Goal: Transaction & Acquisition: Purchase product/service

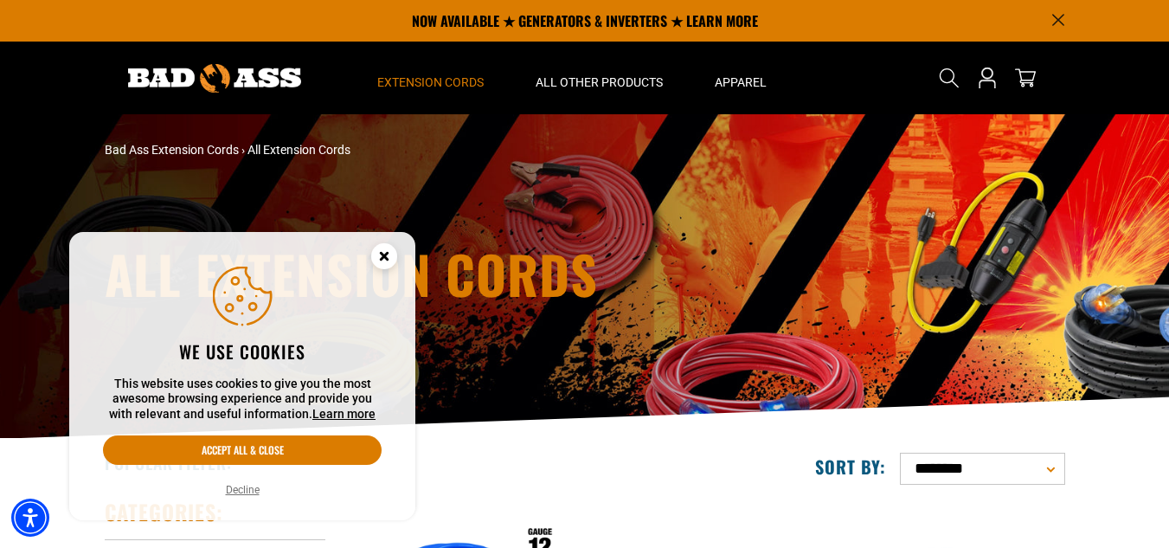
click at [384, 248] on circle "Cookie Consent" at bounding box center [384, 256] width 26 height 26
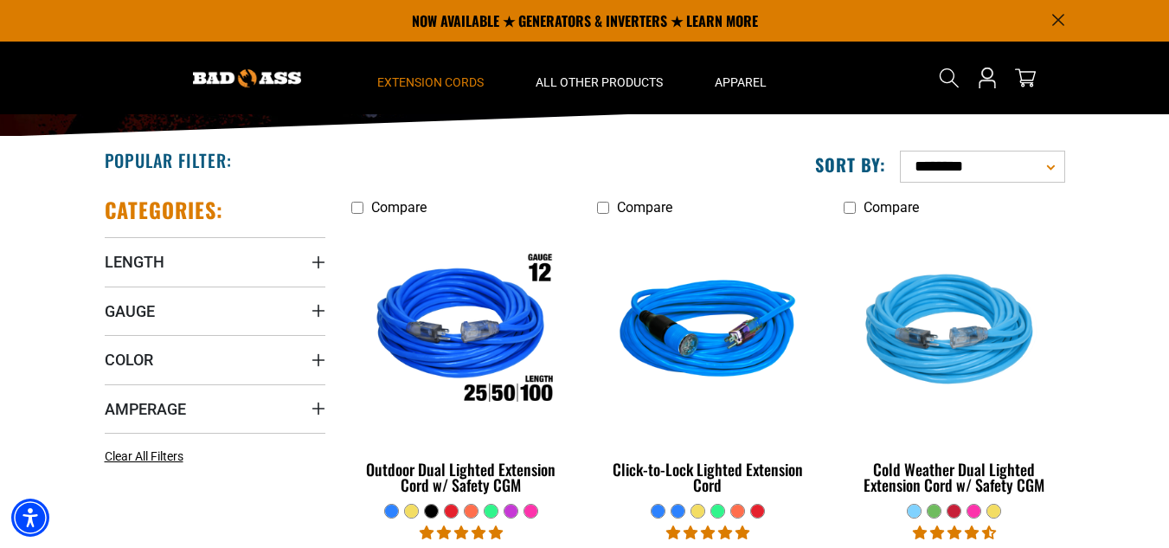
scroll to position [142, 0]
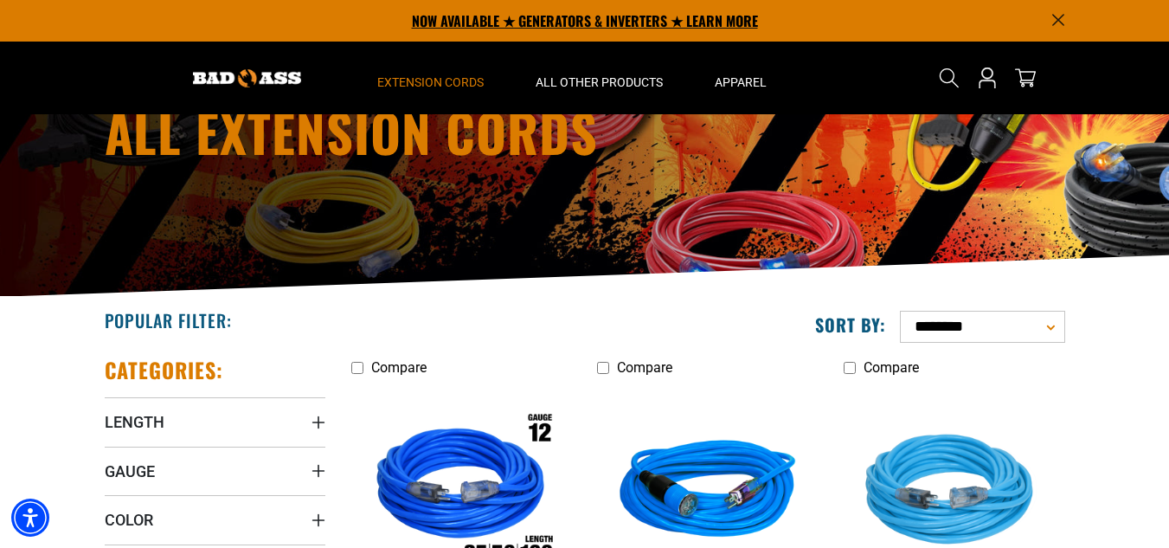
click at [1044, 14] on p "NOW AVAILABLE ★ GENERATORS & INVERTERS ★ LEARN MORE" at bounding box center [585, 21] width 960 height 42
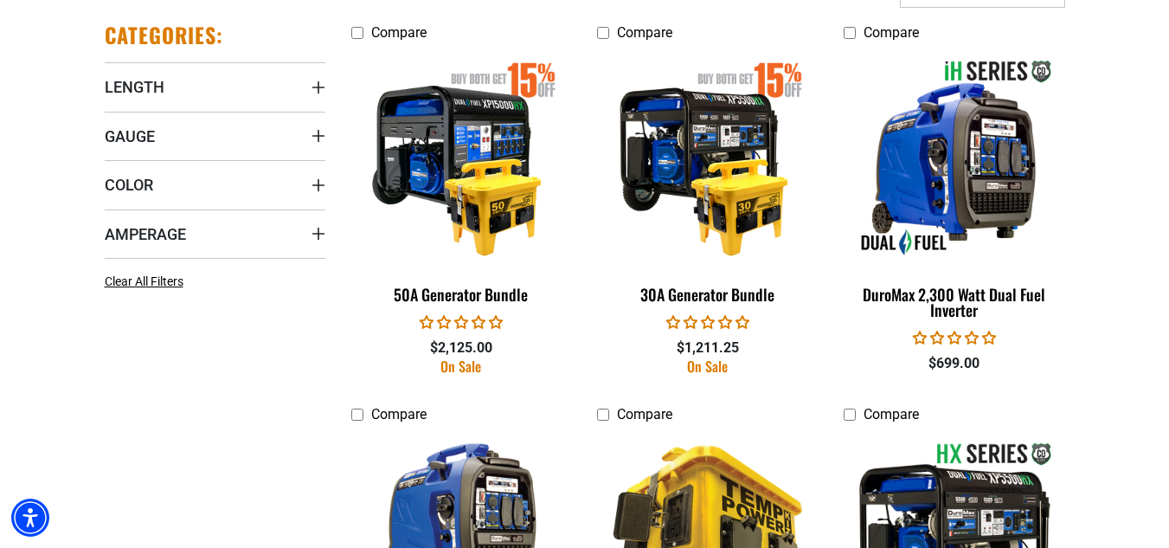
scroll to position [1019, 0]
